Goal: Navigation & Orientation: Find specific page/section

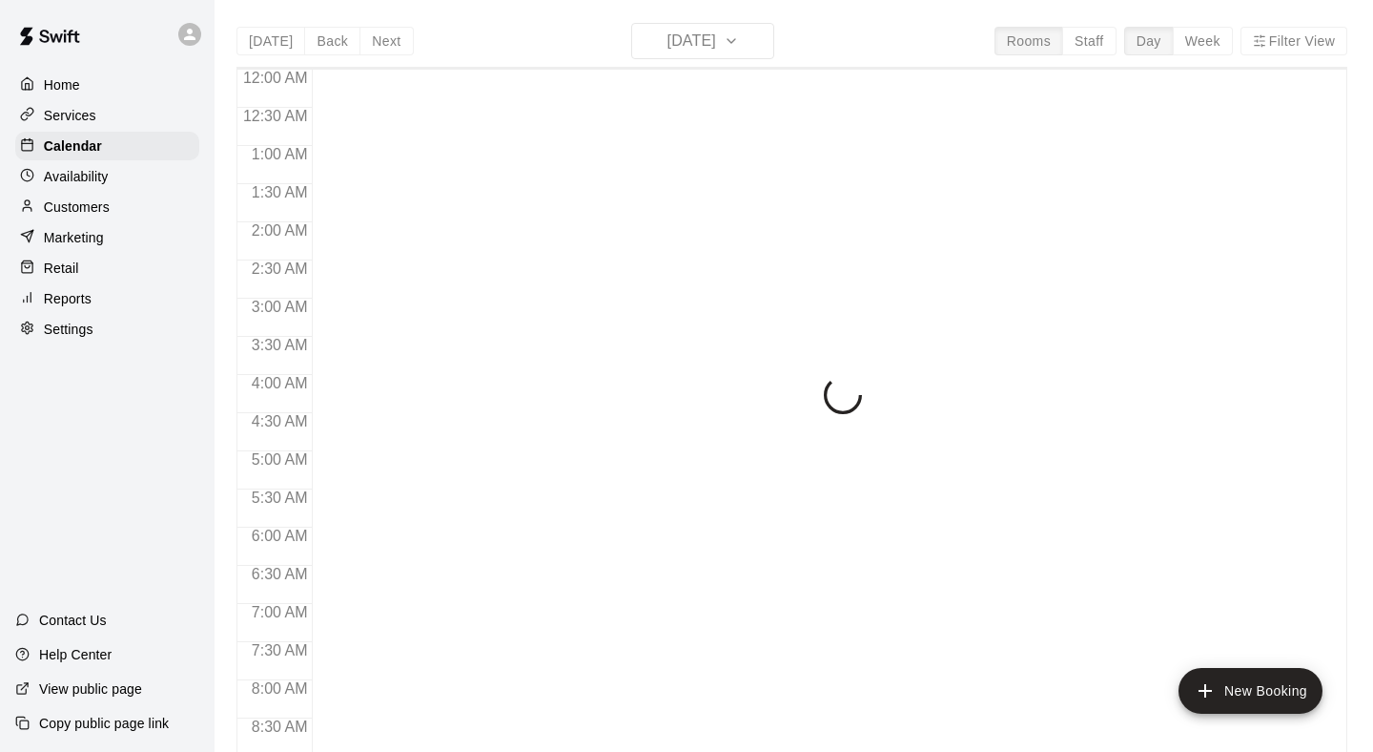
scroll to position [706, 0]
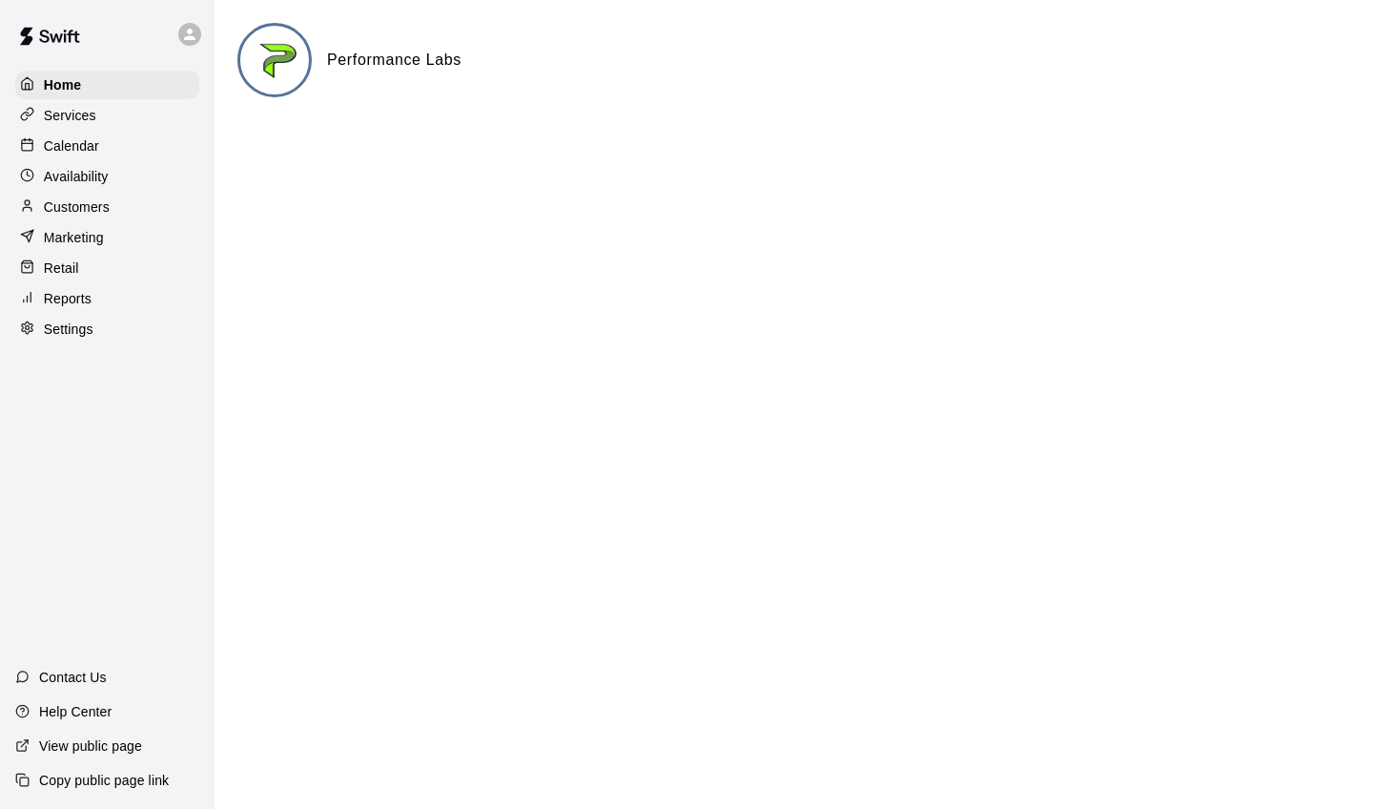
click at [112, 154] on div "Calendar" at bounding box center [107, 146] width 184 height 29
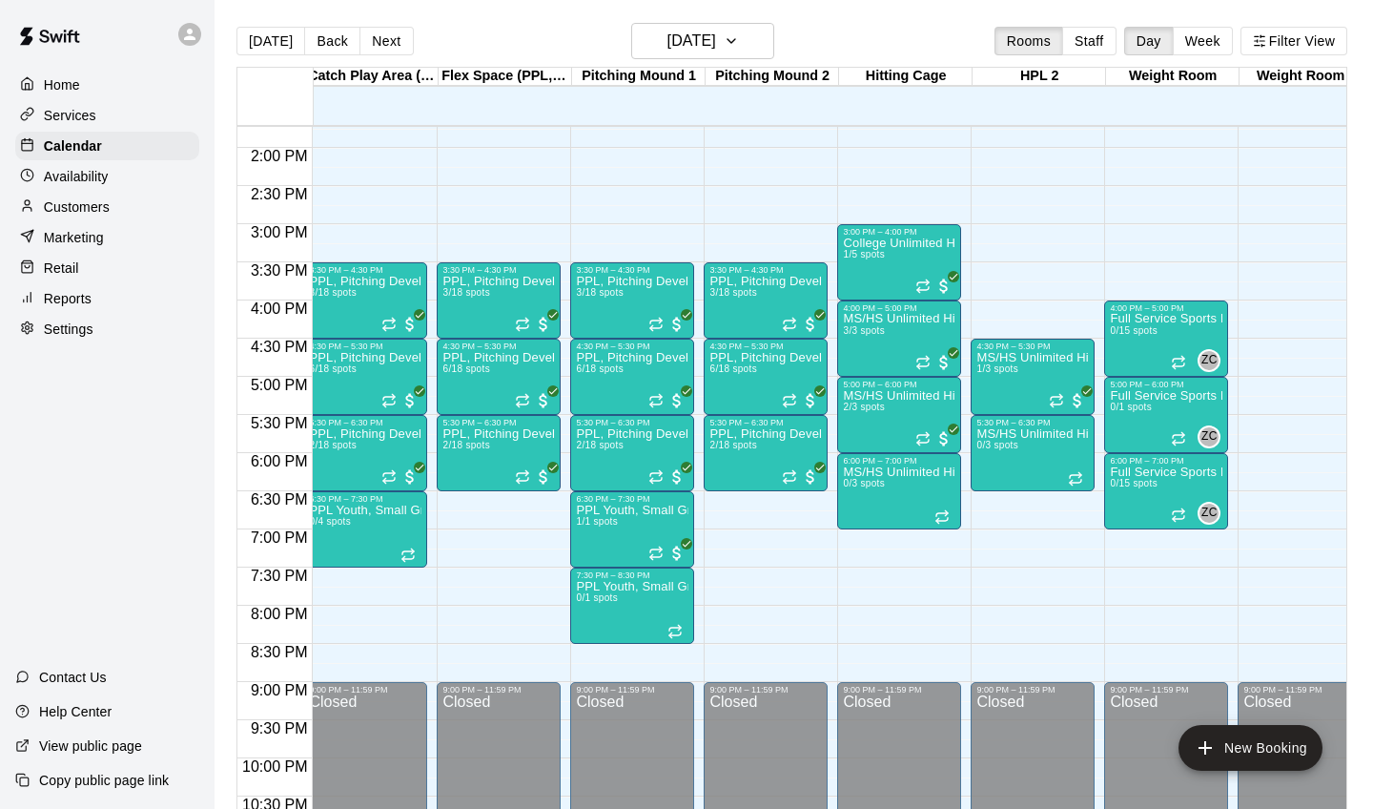
scroll to position [1046, 142]
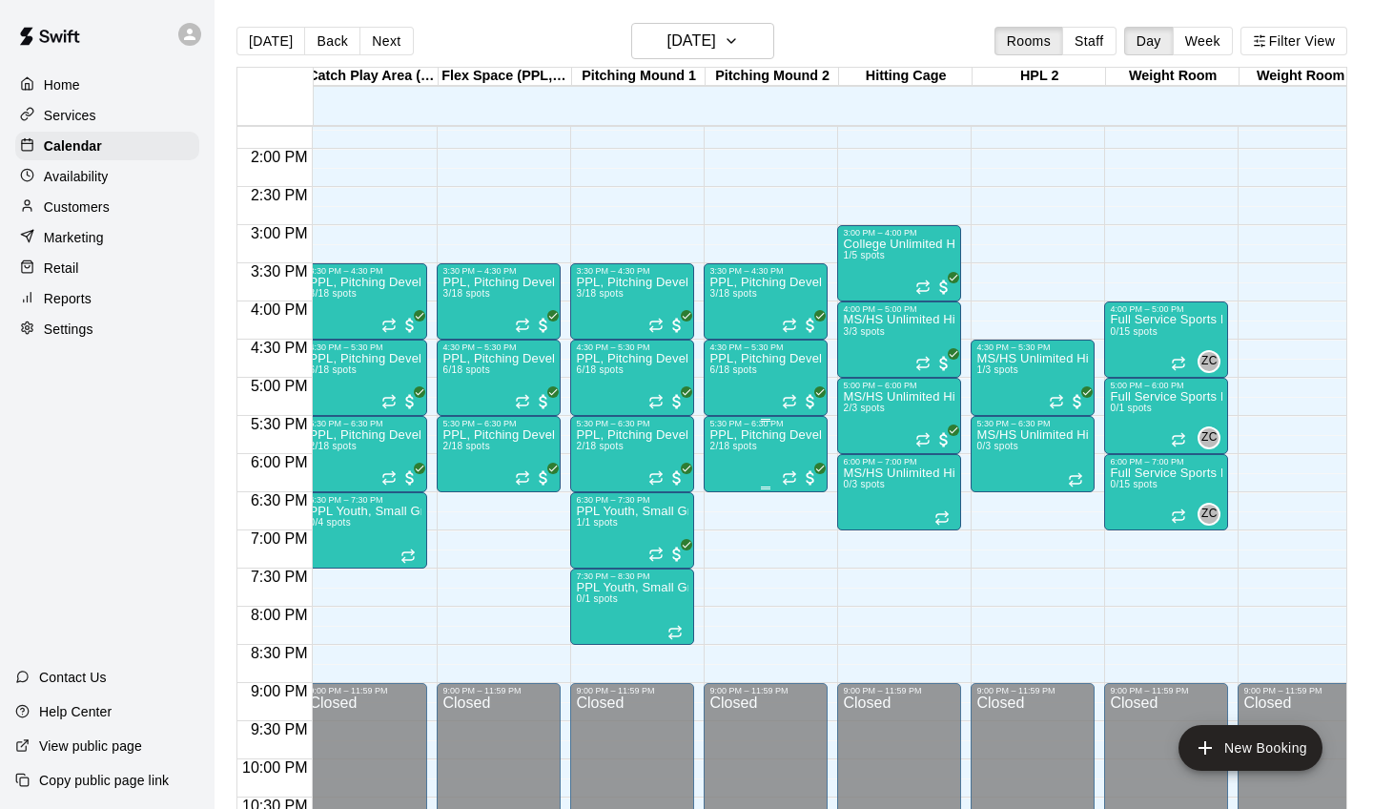
click at [759, 435] on p "PPL, Pitching Development Session" at bounding box center [766, 435] width 113 height 0
click at [735, 507] on img "edit" at bounding box center [730, 501] width 22 height 22
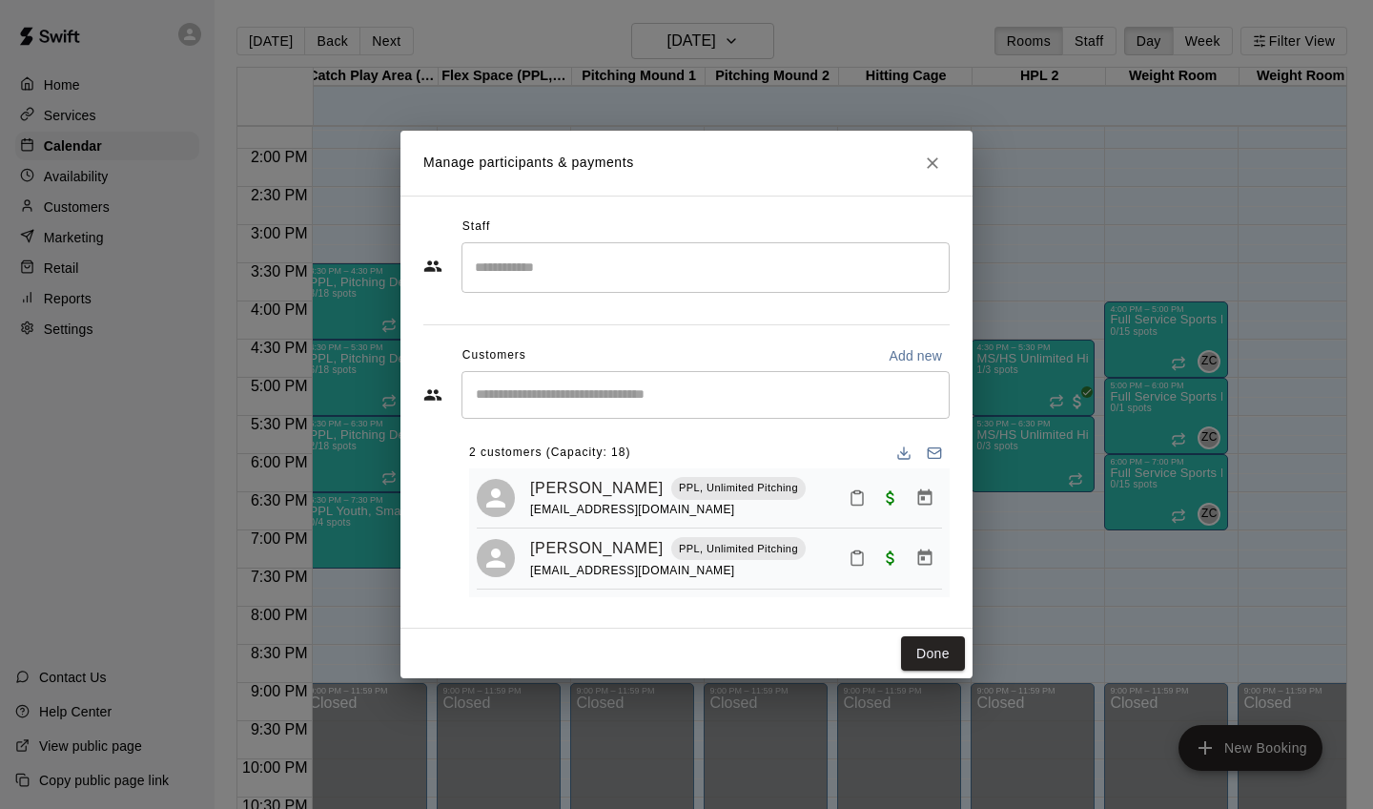
click at [932, 161] on icon "Close" at bounding box center [932, 163] width 19 height 19
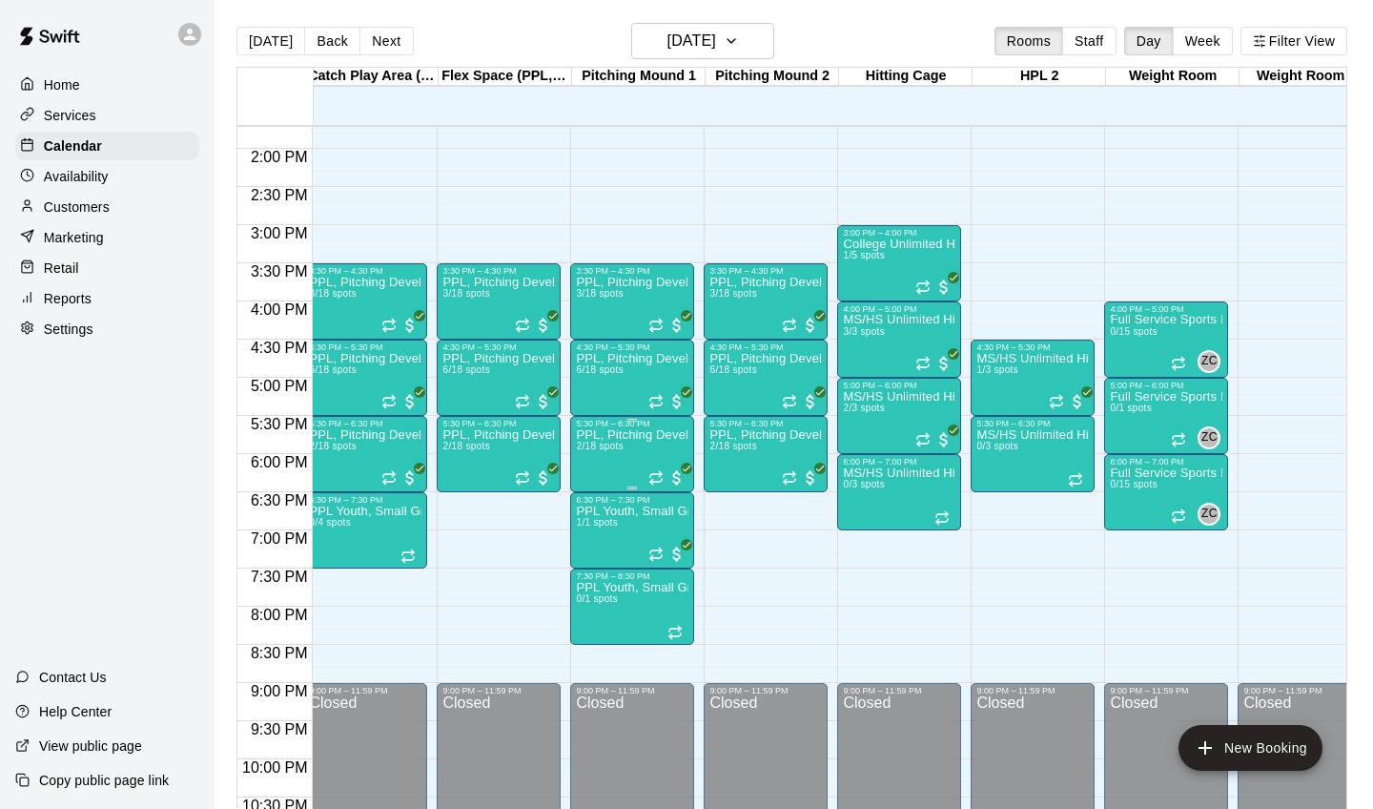
click at [595, 496] on img "edit" at bounding box center [597, 495] width 22 height 22
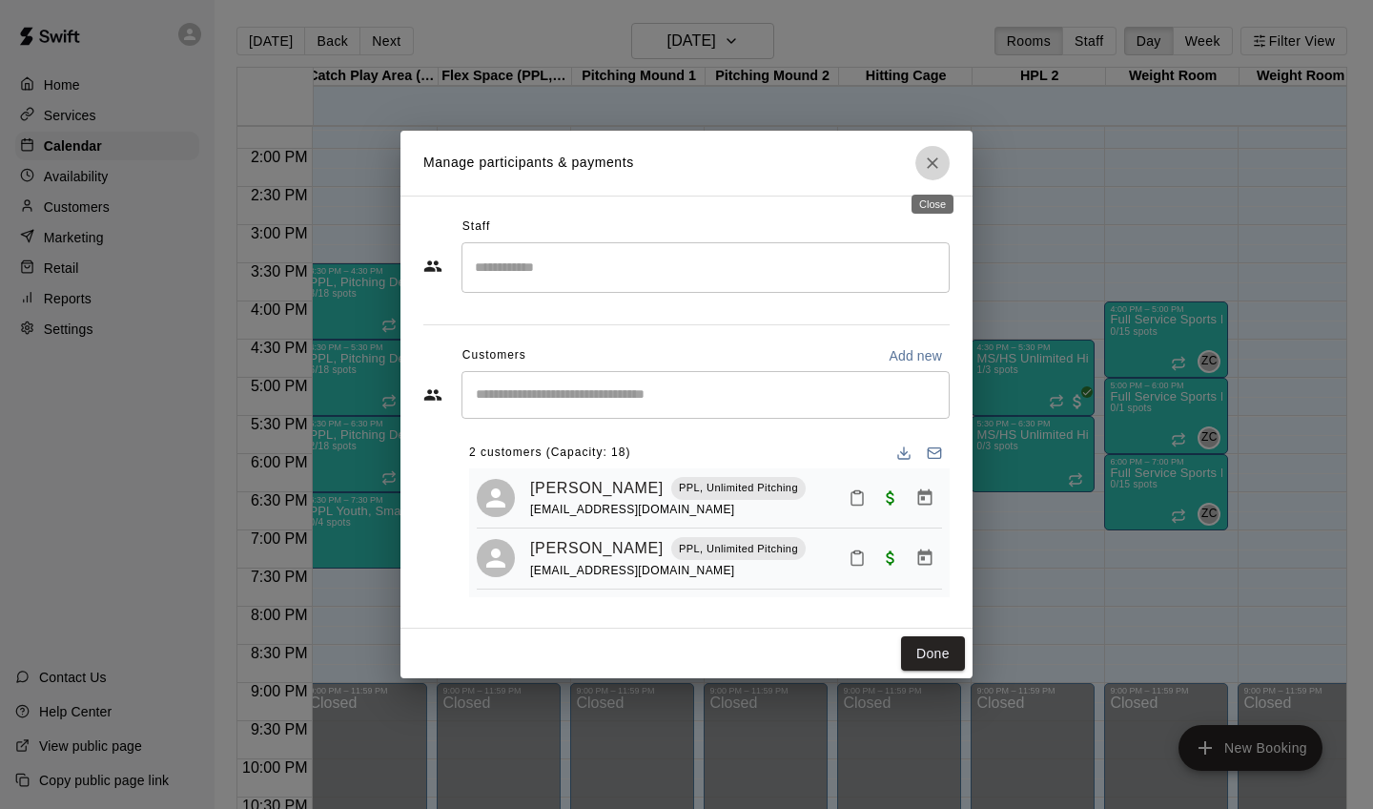
click at [930, 160] on icon "Close" at bounding box center [932, 162] width 11 height 11
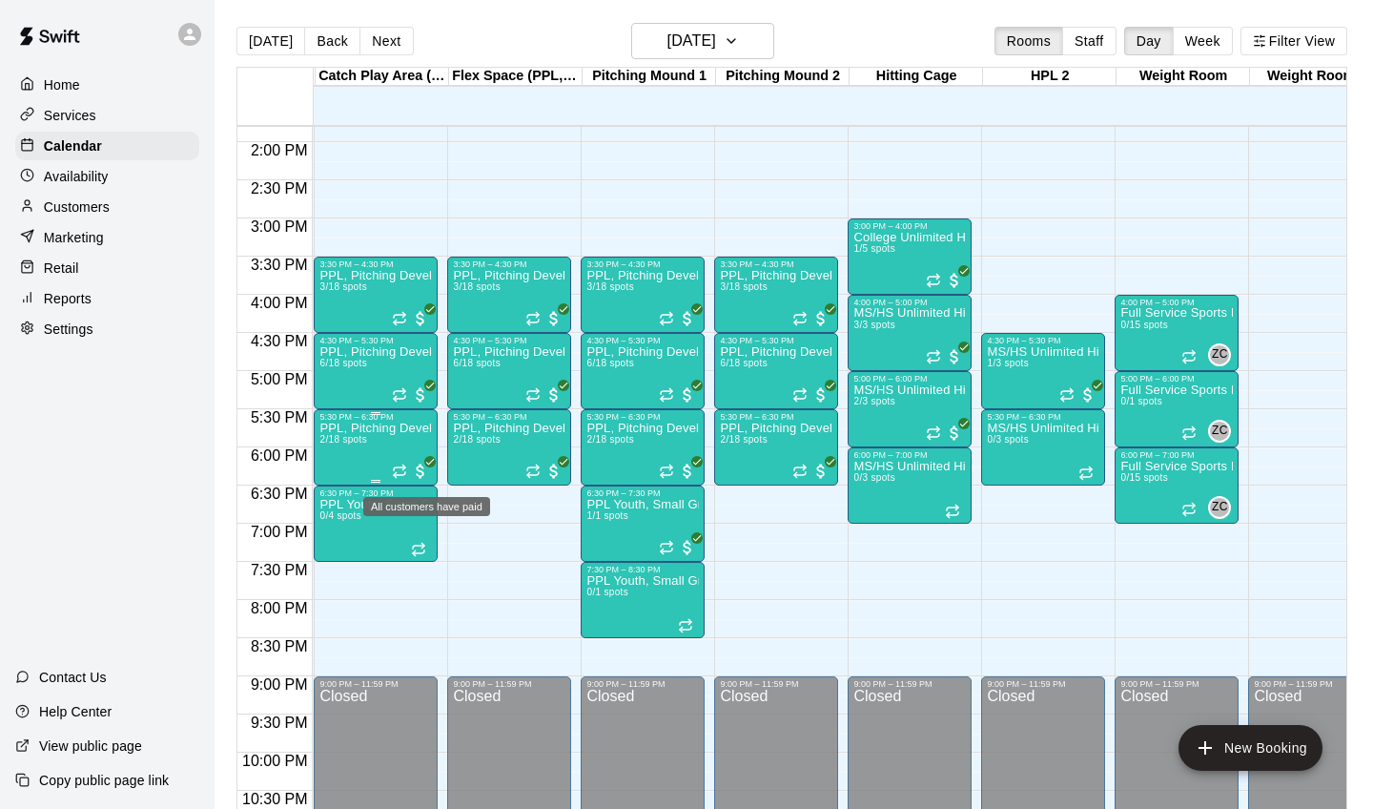
scroll to position [0, 136]
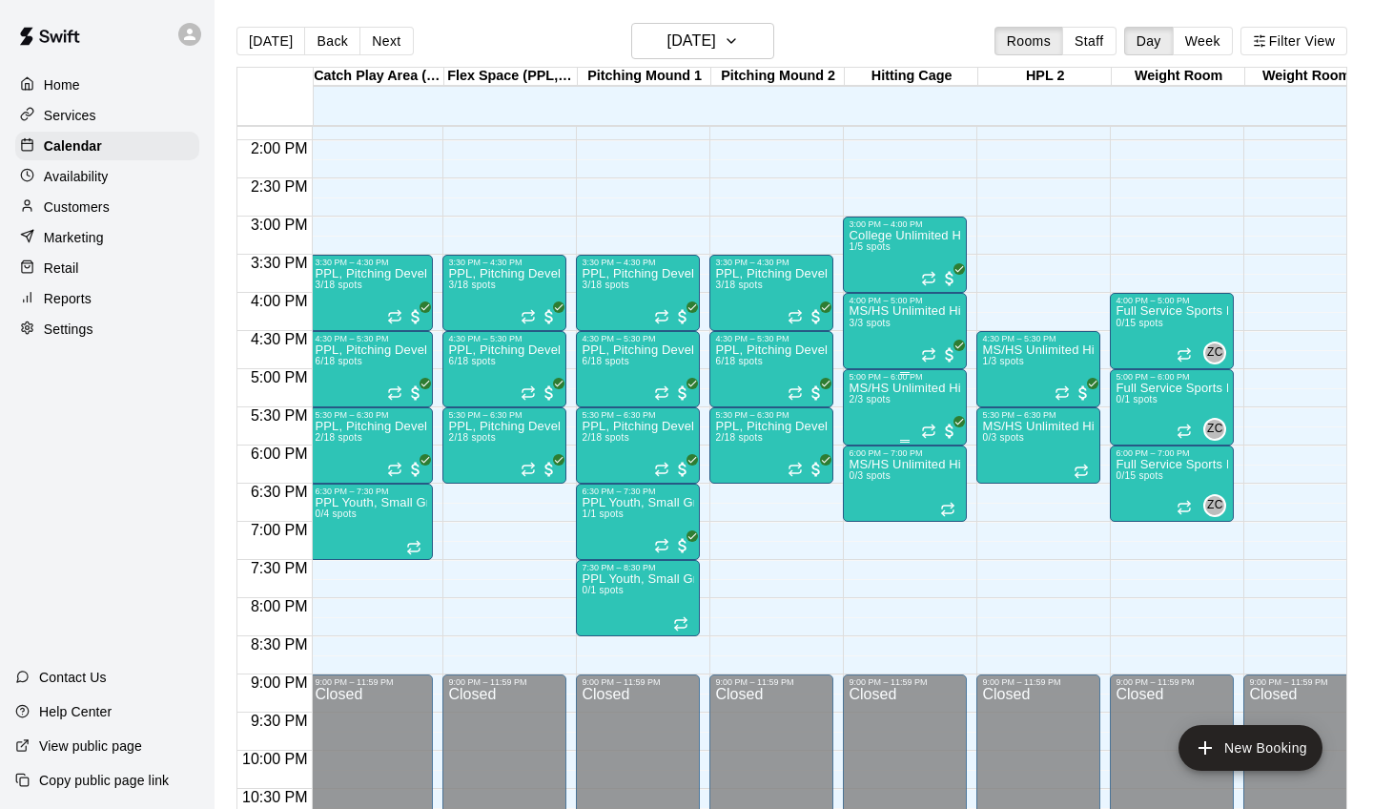
click at [878, 426] on div "MS/HS Unlimited Hitting 2/3 spots" at bounding box center [905, 786] width 113 height 809
click at [868, 456] on img "edit" at bounding box center [869, 448] width 22 height 22
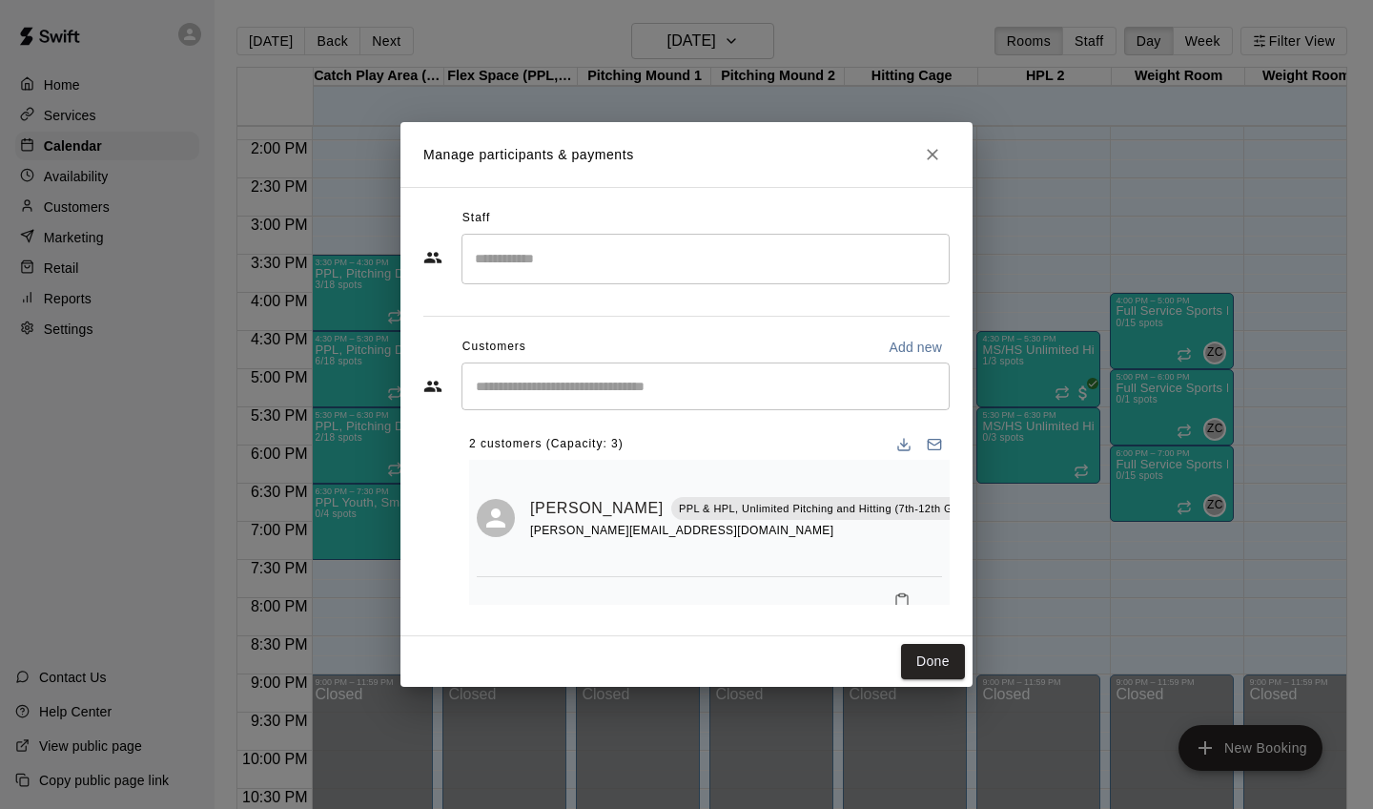
scroll to position [37, 0]
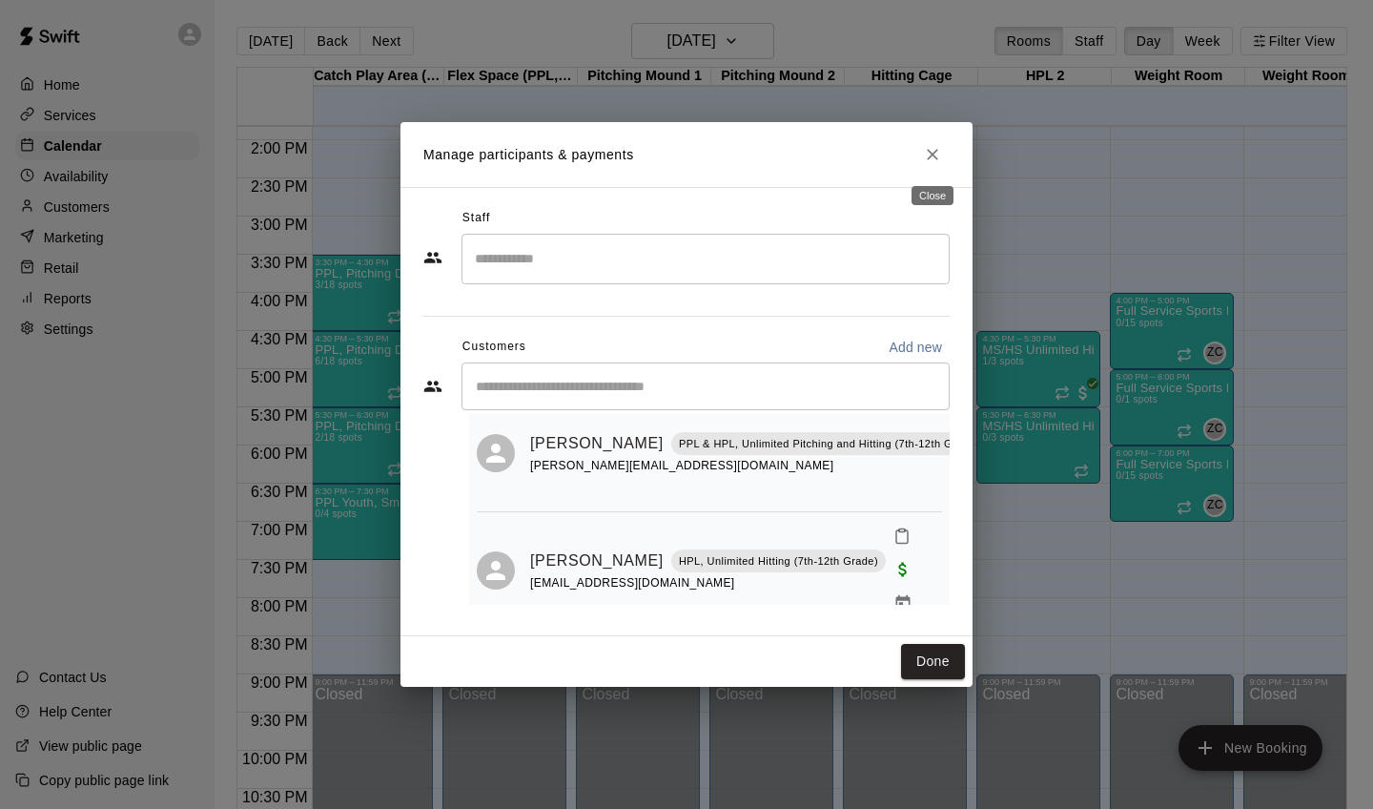
click at [932, 154] on icon "Close" at bounding box center [932, 154] width 11 height 11
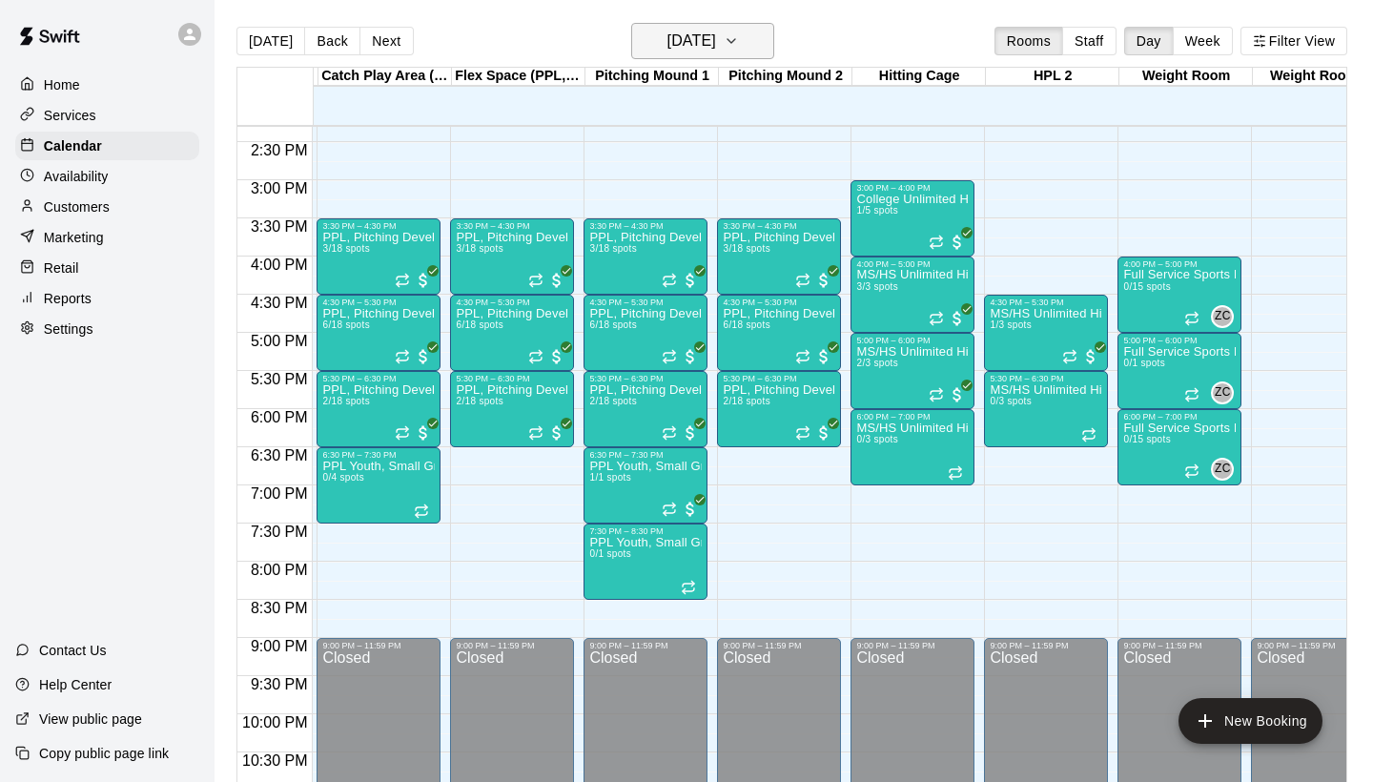
click at [716, 36] on h6 "[DATE]" at bounding box center [692, 41] width 49 height 27
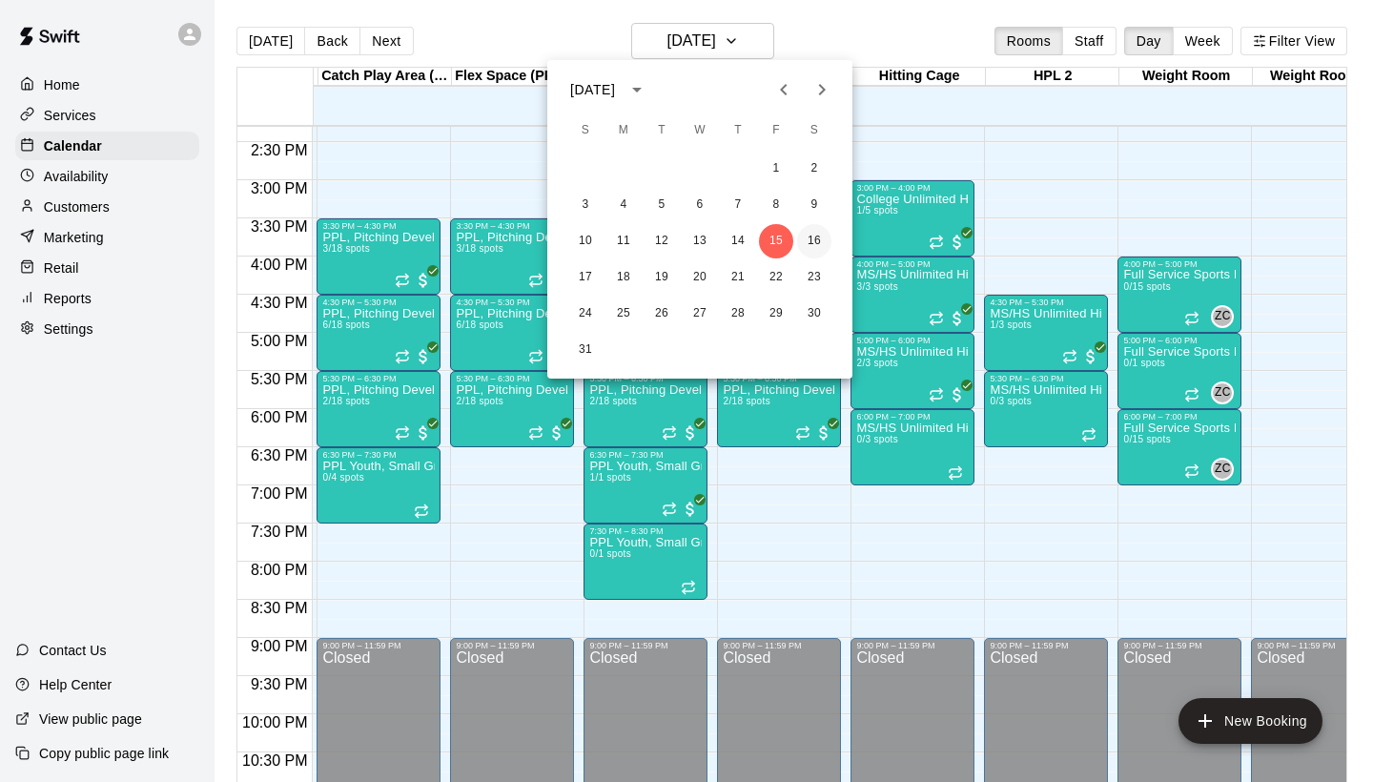
click at [822, 252] on button "16" at bounding box center [814, 241] width 34 height 34
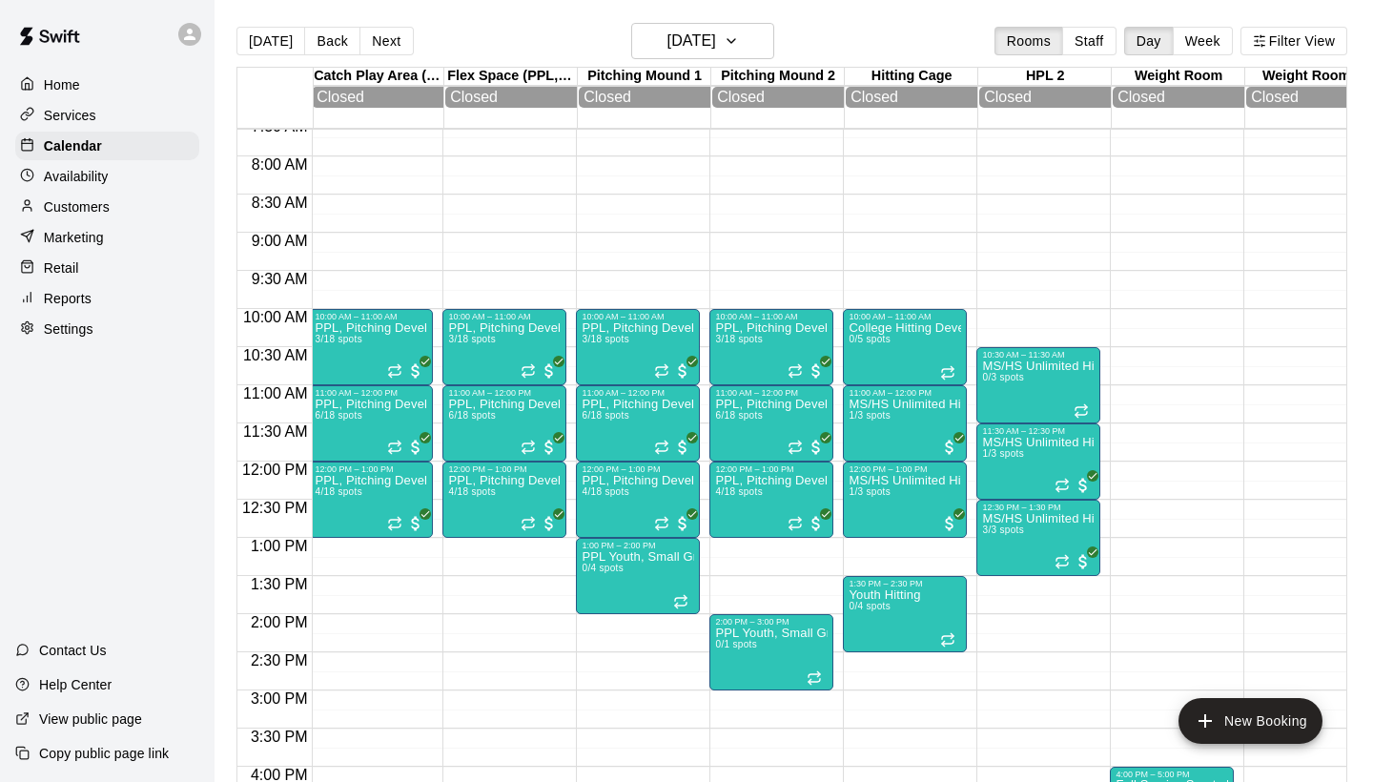
scroll to position [592, 136]
